Goal: Information Seeking & Learning: Find specific fact

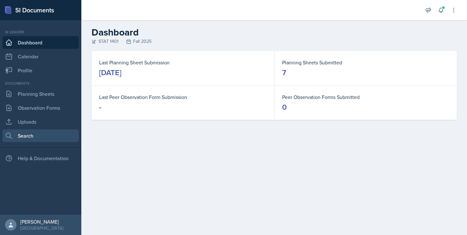
click at [33, 138] on link "Search" at bounding box center [41, 136] width 76 height 13
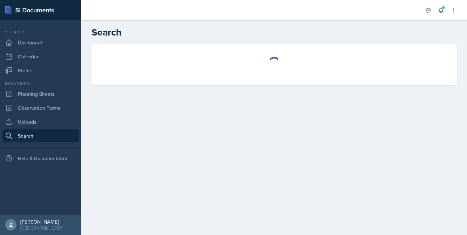
select select "all"
select select "1"
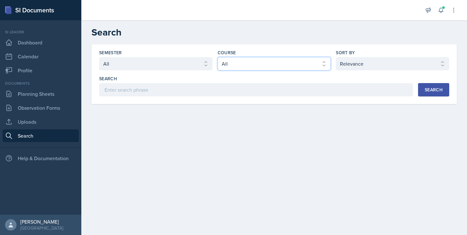
click at [235, 65] on select "Select course All ACCT 2101 ACCT 2102 ACCT 4050 ANTH 1102 ANTH 3301 ARCH 1000 A…" at bounding box center [274, 63] width 113 height 13
select select "cb260f5d-8c60-4c09-ae0f-98efead759ba"
click at [218, 57] on select "Select course All ACCT 2101 ACCT 2102 ACCT 4050 ANTH 1102 ANTH 3301 ARCH 1000 A…" at bounding box center [274, 63] width 113 height 13
click at [429, 88] on div "Search" at bounding box center [434, 89] width 18 height 5
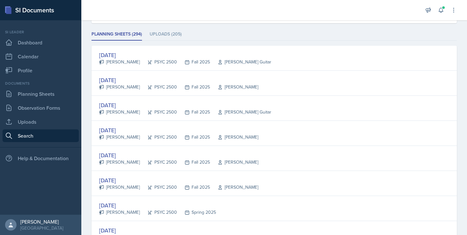
scroll to position [82, 0]
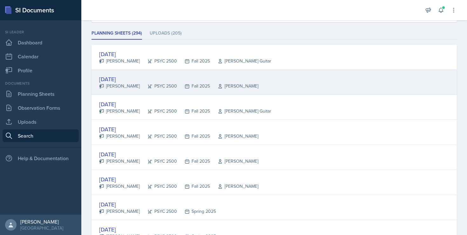
click at [125, 82] on div "[DATE]" at bounding box center [178, 79] width 159 height 9
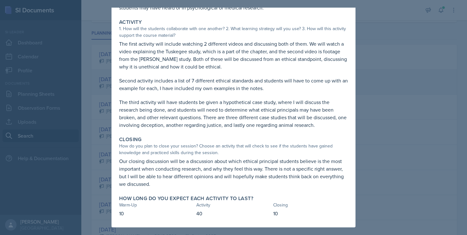
scroll to position [0, 0]
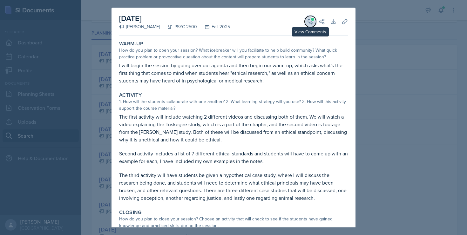
click at [310, 20] on icon at bounding box center [310, 21] width 6 height 6
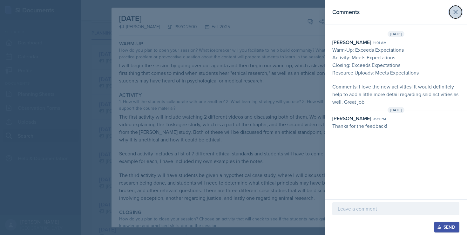
click at [454, 8] on icon at bounding box center [456, 12] width 8 height 8
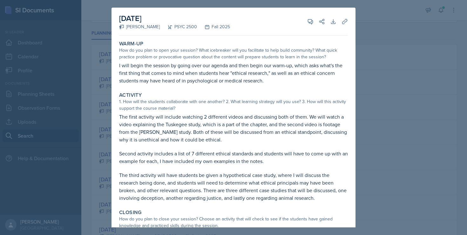
click at [381, 19] on div at bounding box center [233, 117] width 467 height 235
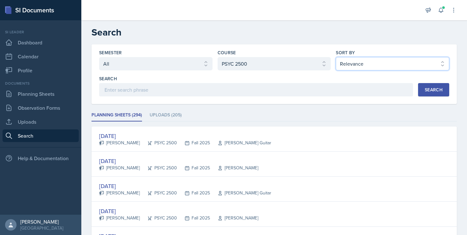
click at [355, 68] on select "Select sort by Relevance Document Date (Asc) Document Date (Desc)" at bounding box center [392, 63] width 113 height 13
click at [336, 57] on select "Select sort by Relevance Document Date (Asc) Document Date (Desc)" at bounding box center [392, 63] width 113 height 13
click at [443, 90] on button "Search" at bounding box center [433, 89] width 31 height 13
click at [403, 63] on select "Select sort by Relevance Document Date (Asc) Document Date (Desc)" at bounding box center [392, 63] width 113 height 13
select select "3"
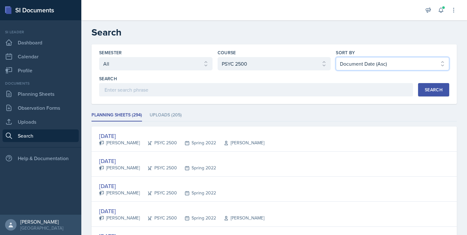
click at [336, 57] on select "Select sort by Relevance Document Date (Asc) Document Date (Desc)" at bounding box center [392, 63] width 113 height 13
click at [434, 91] on div "Search" at bounding box center [434, 89] width 18 height 5
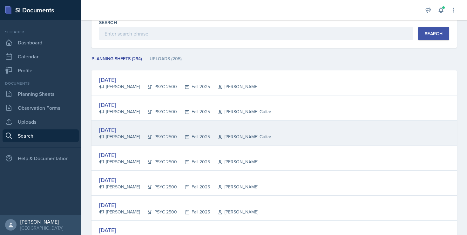
scroll to position [61, 0]
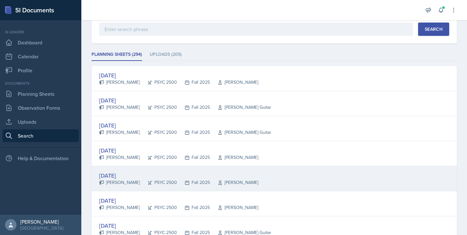
click at [133, 172] on div "[DATE]" at bounding box center [178, 175] width 159 height 9
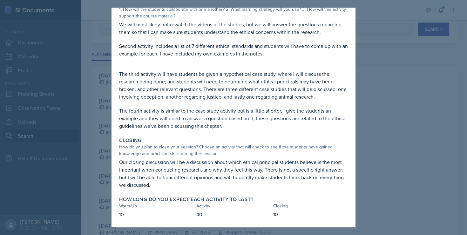
scroll to position [115, 0]
